Goal: Navigation & Orientation: Find specific page/section

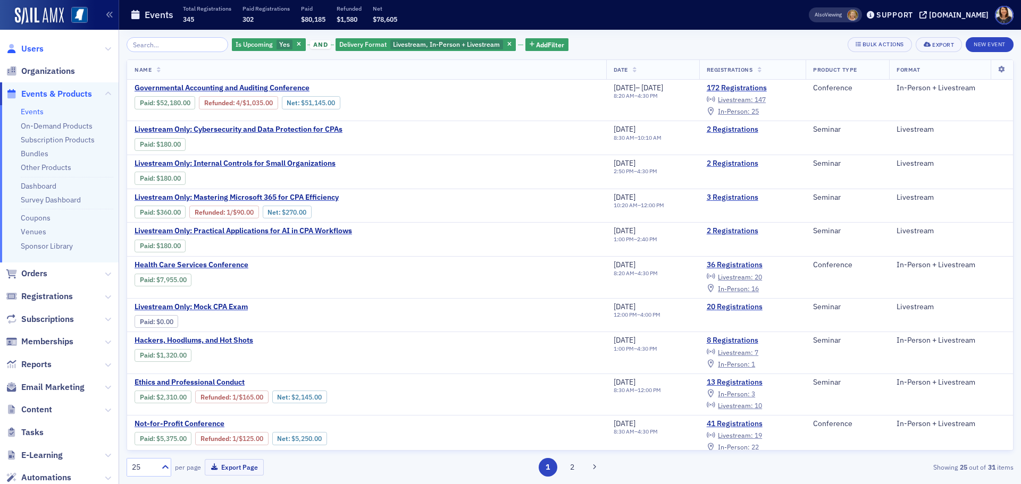
click at [26, 47] on span "Users" at bounding box center [32, 49] width 22 height 12
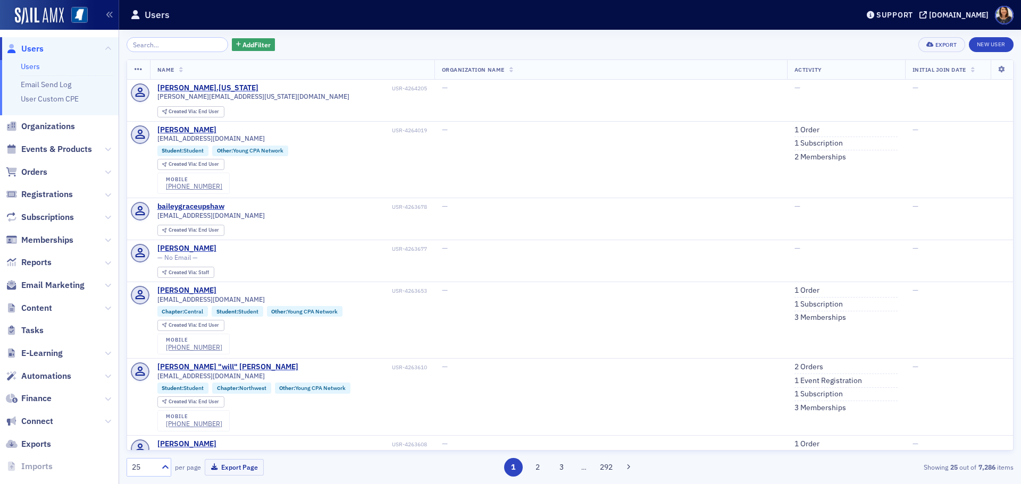
click at [32, 50] on span "Users" at bounding box center [32, 49] width 22 height 12
